Goal: Navigation & Orientation: Find specific page/section

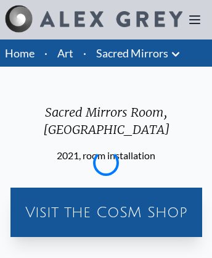
click at [105, 195] on div "Visit the CoSM Shop" at bounding box center [106, 211] width 182 height 39
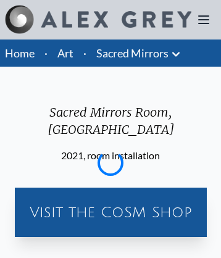
scroll to position [825, 0]
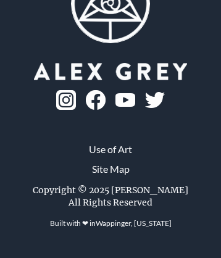
click at [76, 110] on img at bounding box center [66, 100] width 20 height 20
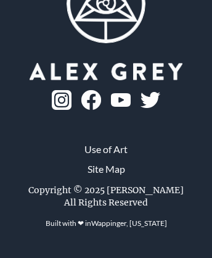
click at [111, 93] on img at bounding box center [121, 100] width 20 height 14
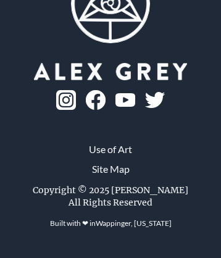
click at [115, 107] on img at bounding box center [125, 100] width 20 height 14
